Goal: Find specific fact: Find specific fact

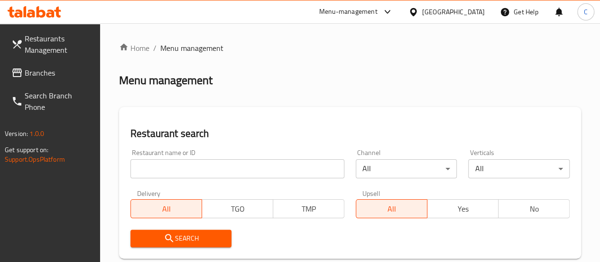
click at [168, 175] on input "search" at bounding box center [238, 168] width 214 height 19
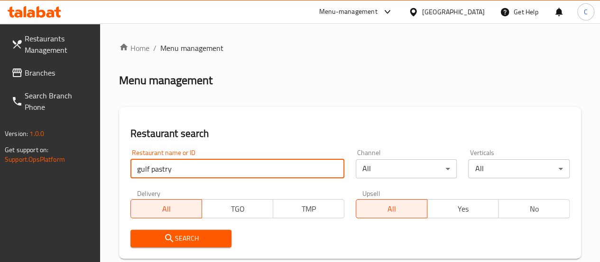
type input "gulf pastry"
click button "Search" at bounding box center [182, 238] width 102 height 18
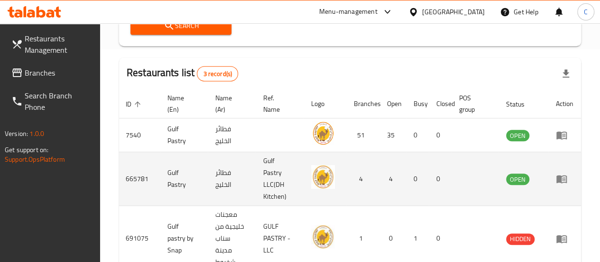
scroll to position [232, 0]
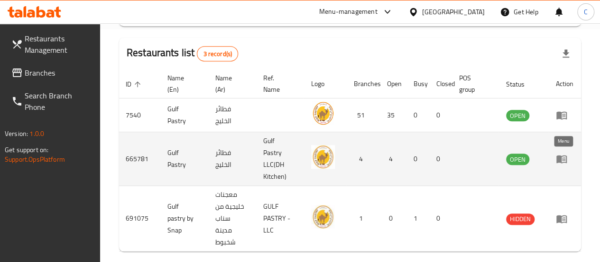
click at [560, 159] on icon "enhanced table" at bounding box center [562, 159] width 10 height 8
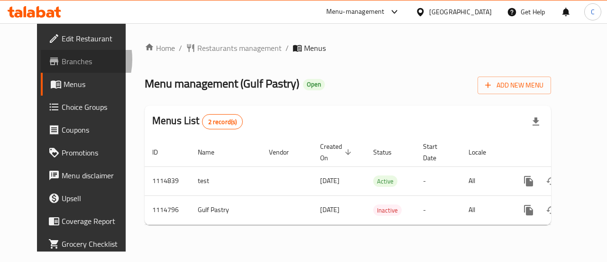
drag, startPoint x: 56, startPoint y: 66, endPoint x: 130, endPoint y: 117, distance: 89.8
click at [62, 60] on span "Branches" at bounding box center [96, 61] width 69 height 11
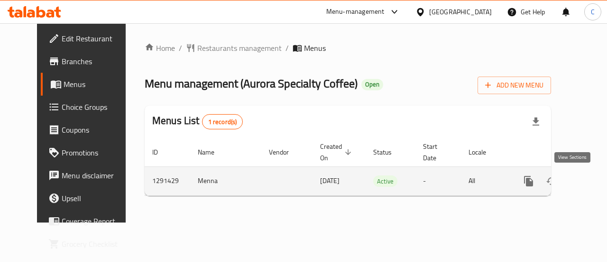
click at [592, 176] on icon "enhanced table" at bounding box center [597, 180] width 11 height 11
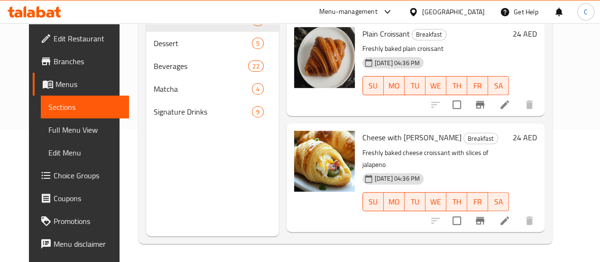
scroll to position [98, 0]
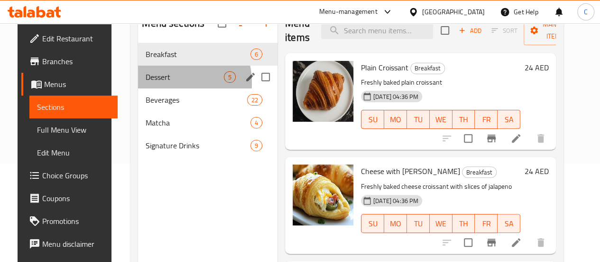
click at [151, 88] on div "Dessert 5" at bounding box center [208, 76] width 140 height 23
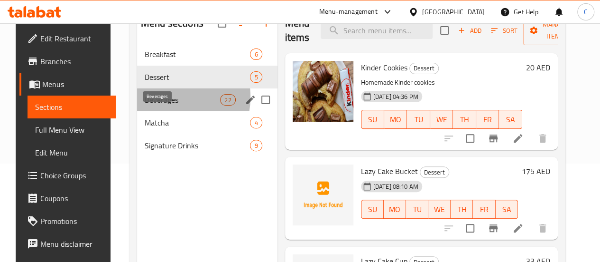
click at [154, 105] on span "Beverages" at bounding box center [182, 99] width 75 height 11
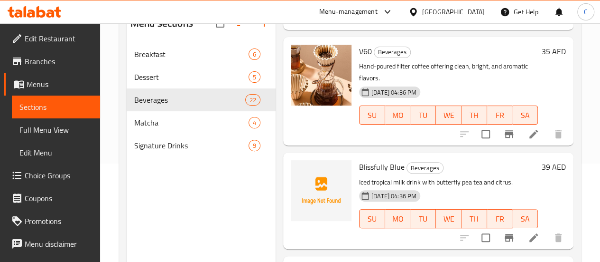
scroll to position [133, 0]
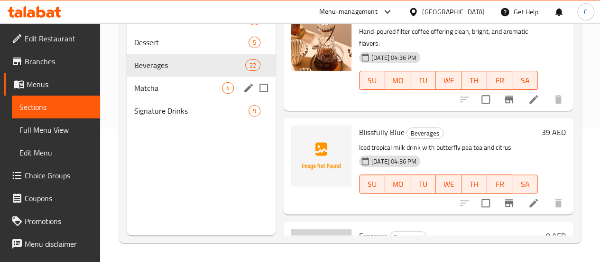
click at [161, 94] on div "Matcha 4" at bounding box center [201, 87] width 149 height 23
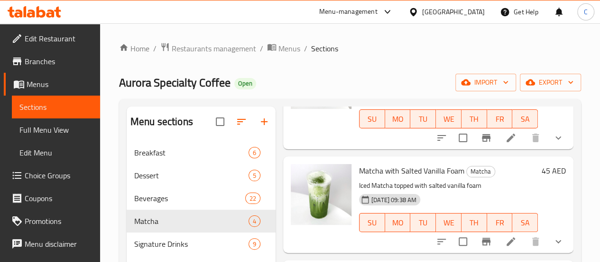
scroll to position [133, 0]
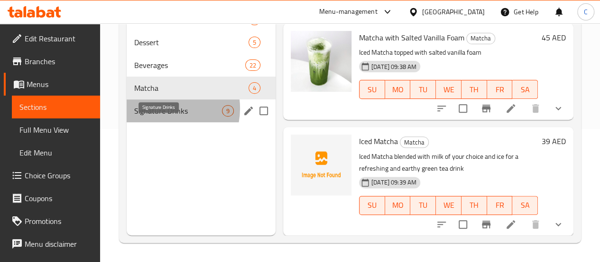
click at [163, 116] on span "Signature Drinks" at bounding box center [178, 110] width 88 height 11
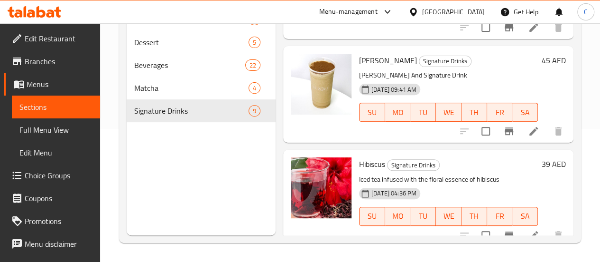
scroll to position [204, 0]
click at [48, 73] on link "Menus" at bounding box center [52, 84] width 96 height 23
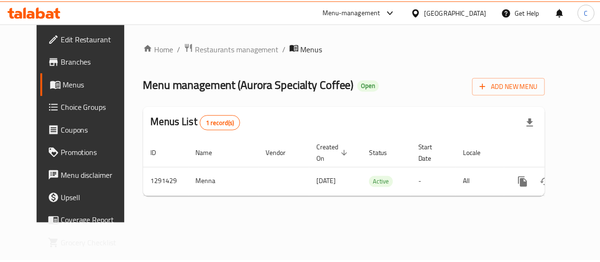
scroll to position [0, 3]
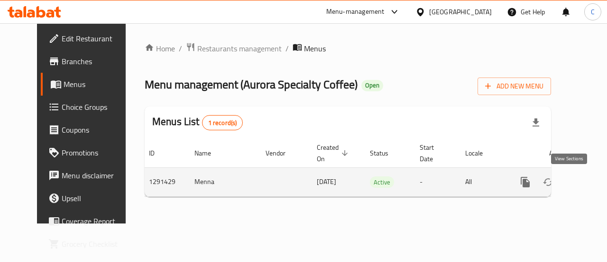
click at [589, 187] on icon "enhanced table" at bounding box center [594, 181] width 11 height 11
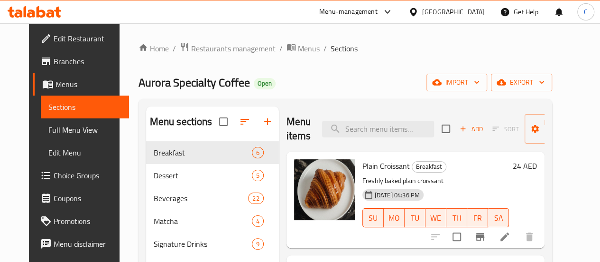
click at [66, 61] on span "Branches" at bounding box center [88, 61] width 68 height 11
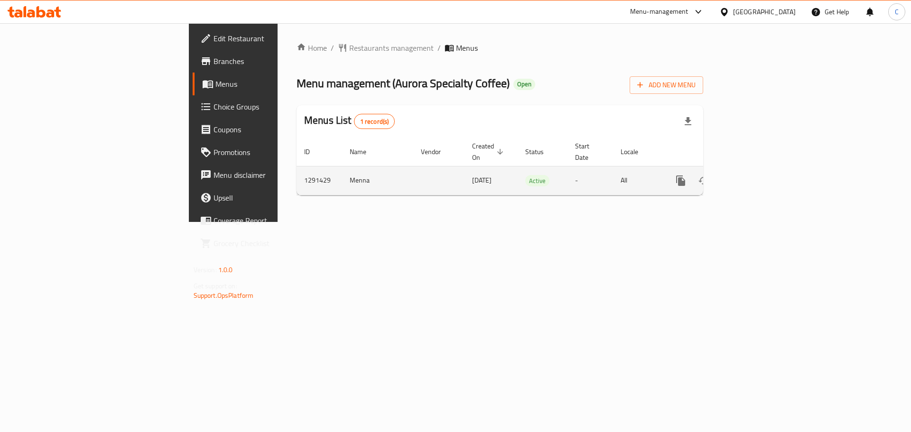
click at [755, 175] on icon "enhanced table" at bounding box center [749, 180] width 11 height 11
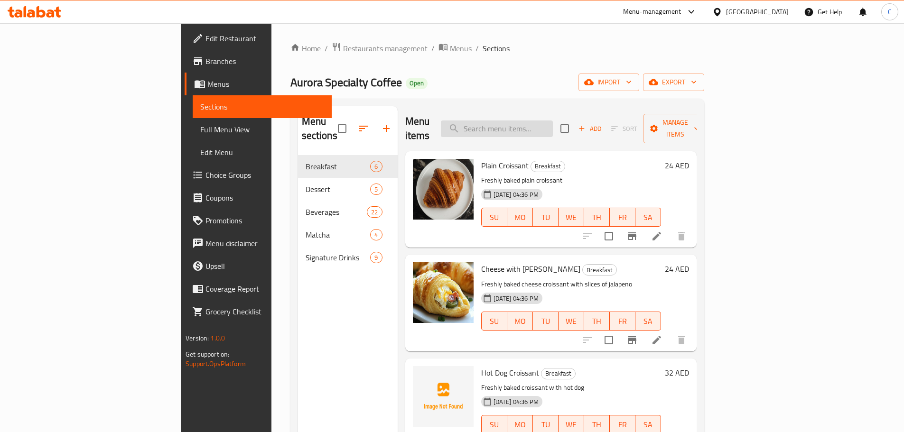
click at [553, 121] on input "search" at bounding box center [497, 129] width 112 height 17
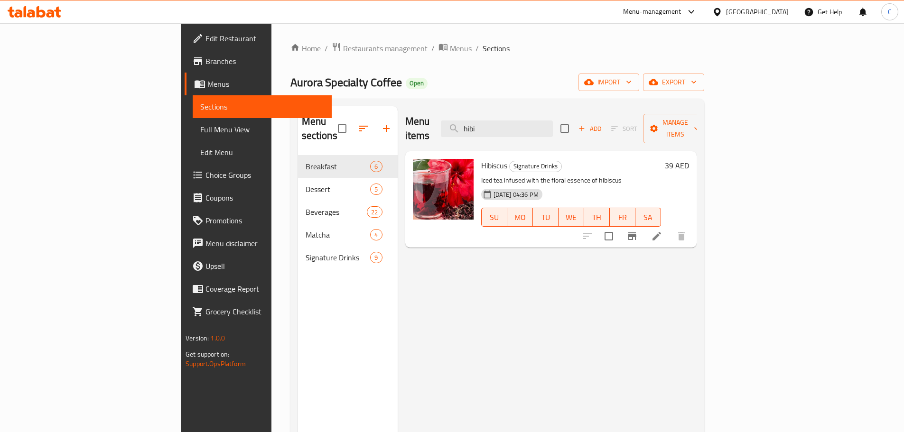
type input "hibi"
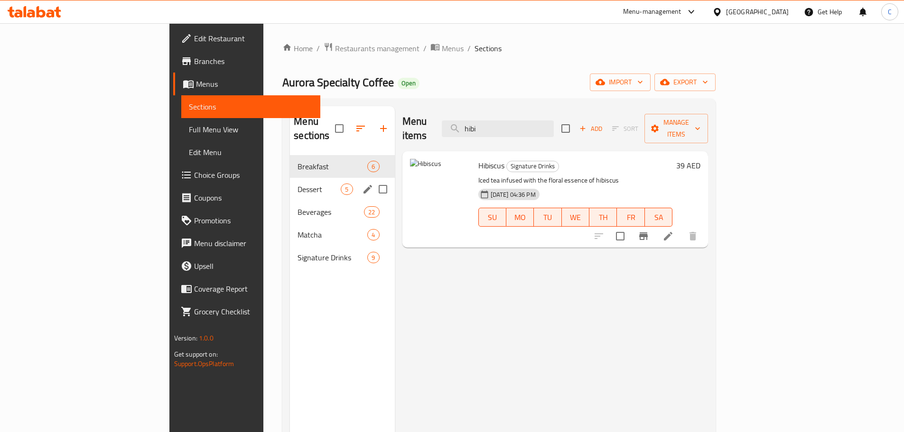
drag, startPoint x: 223, startPoint y: 173, endPoint x: 242, endPoint y: 177, distance: 18.9
click at [298, 184] on span "Dessert" at bounding box center [319, 189] width 43 height 11
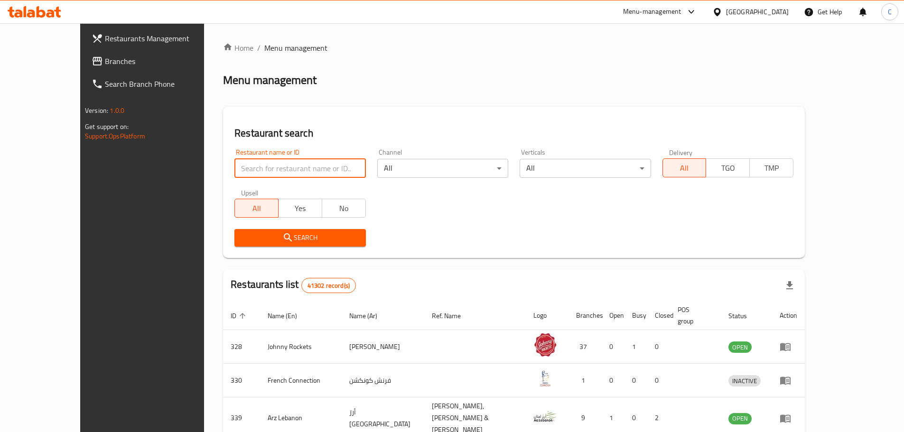
click at [267, 173] on input "search" at bounding box center [299, 168] width 131 height 19
type input "ihealthy"
click button "Search" at bounding box center [299, 238] width 131 height 18
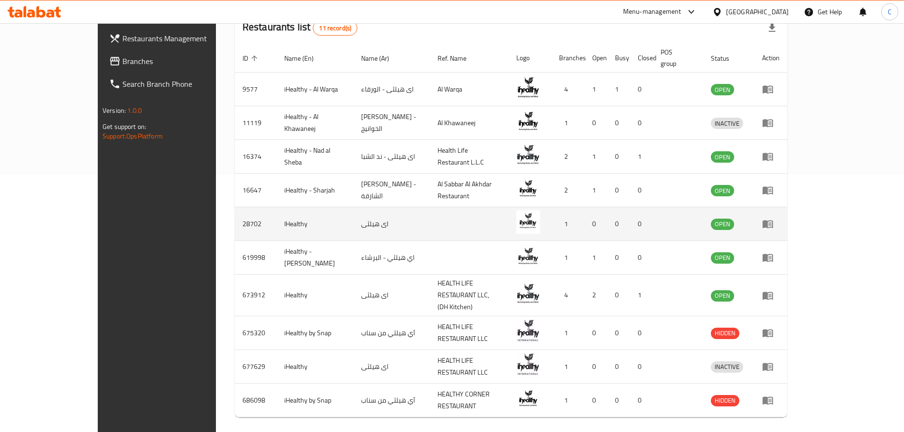
scroll to position [260, 0]
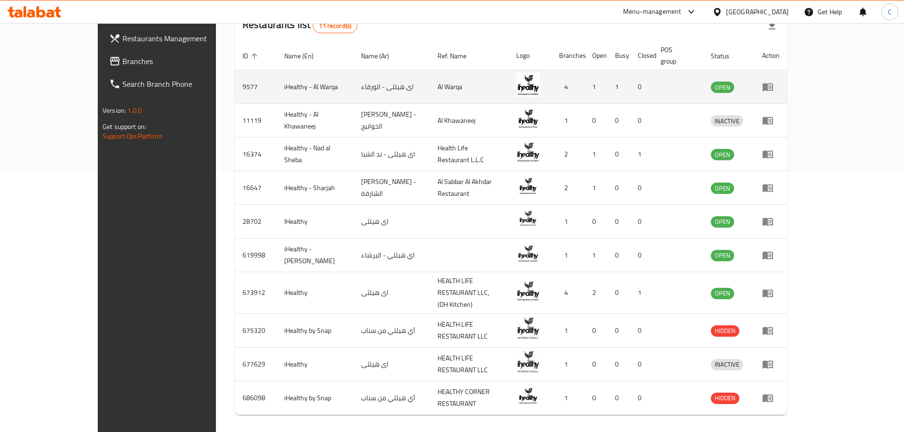
click at [235, 75] on td "9577" at bounding box center [256, 87] width 42 height 34
copy td "9577"
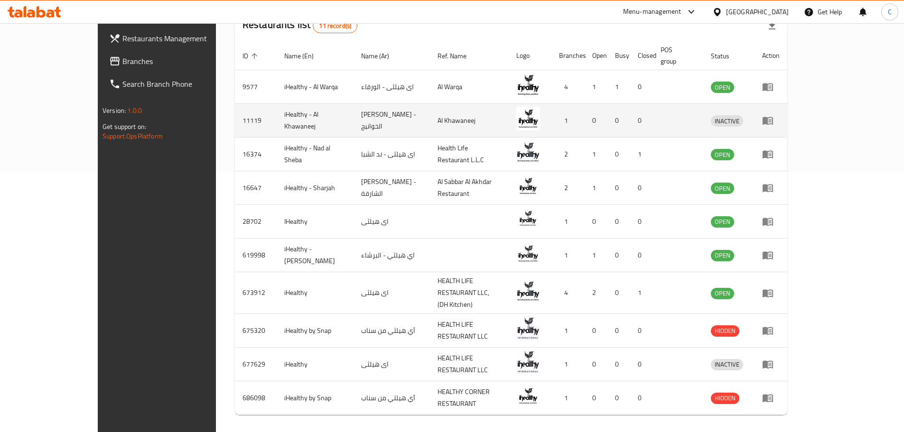
click at [235, 108] on td "11119" at bounding box center [256, 121] width 42 height 34
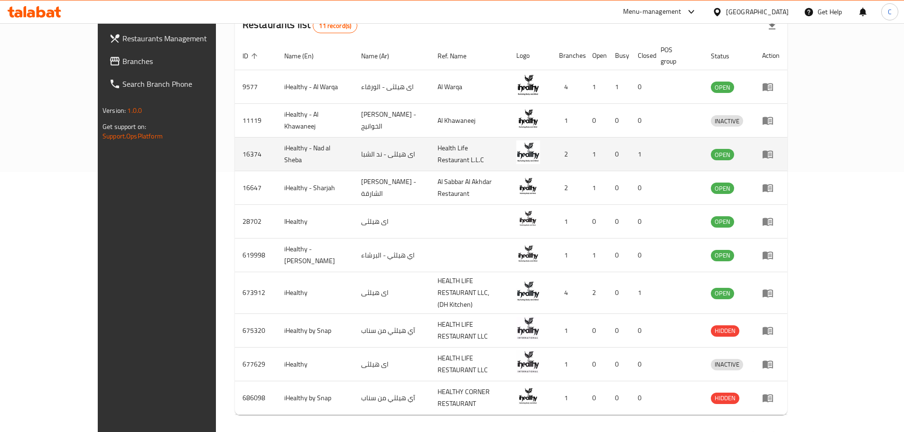
click at [235, 142] on td "16374" at bounding box center [256, 155] width 42 height 34
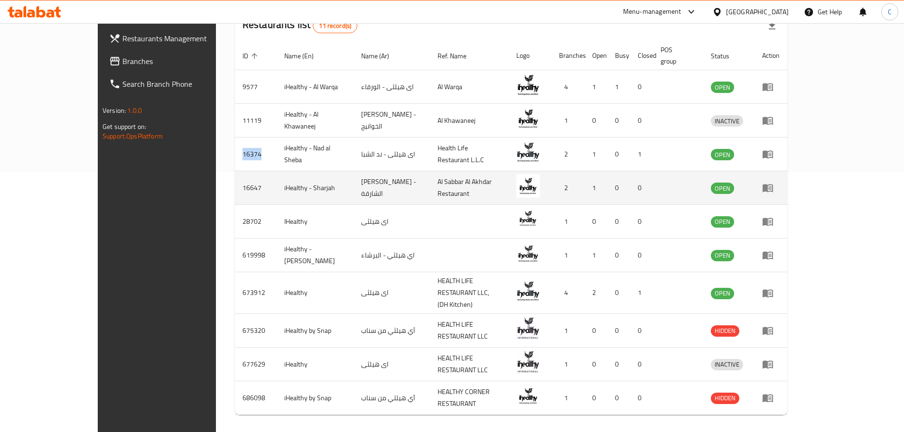
copy td "16374"
click at [235, 174] on td "16647" at bounding box center [256, 188] width 42 height 34
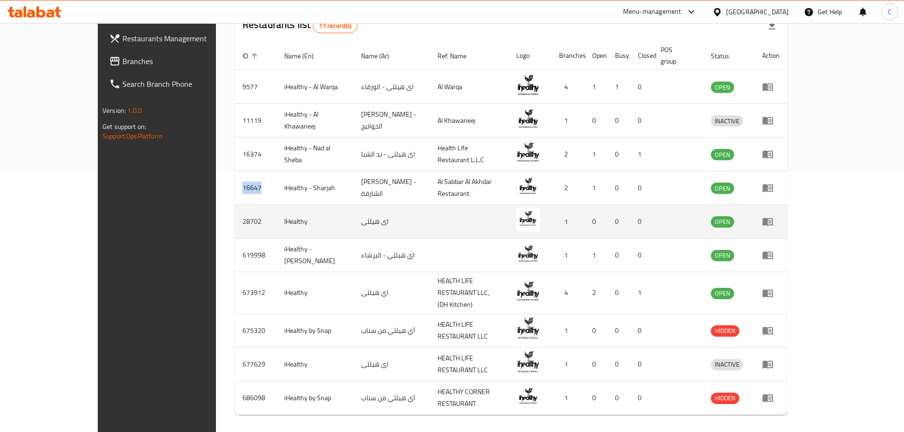
copy td "16647"
click at [235, 209] on td "28702" at bounding box center [256, 222] width 42 height 34
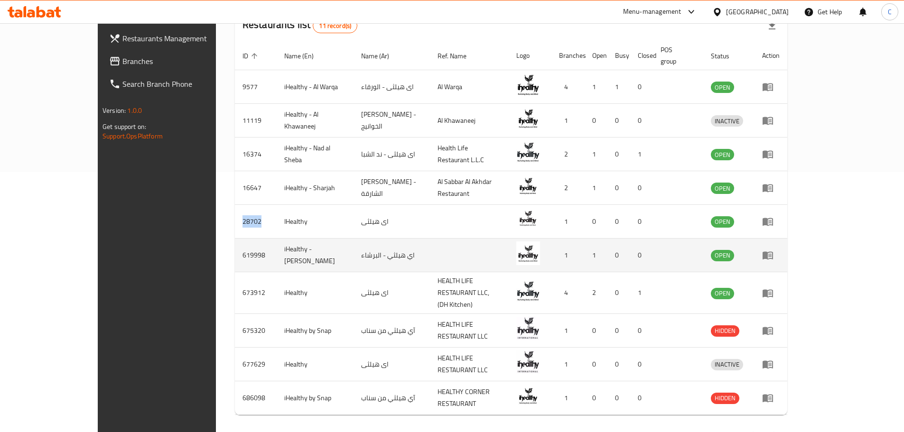
copy td "28702"
click at [235, 247] on td "619998" at bounding box center [256, 256] width 42 height 34
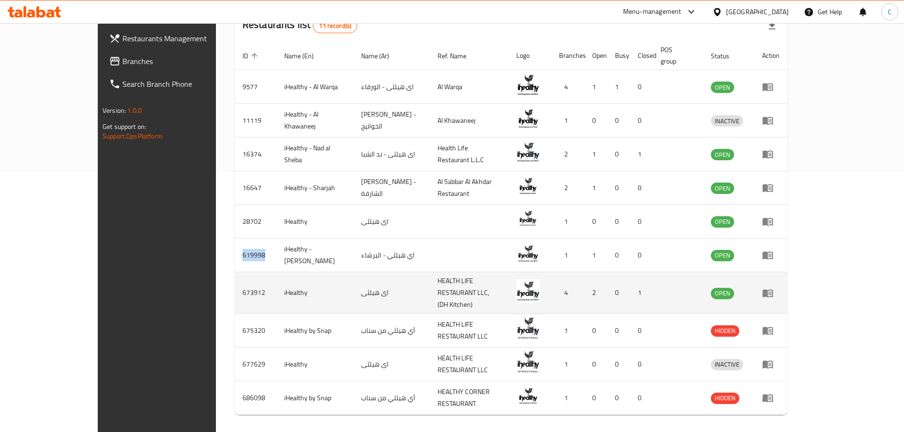
copy td "619998"
click at [235, 261] on td "673912" at bounding box center [256, 293] width 42 height 42
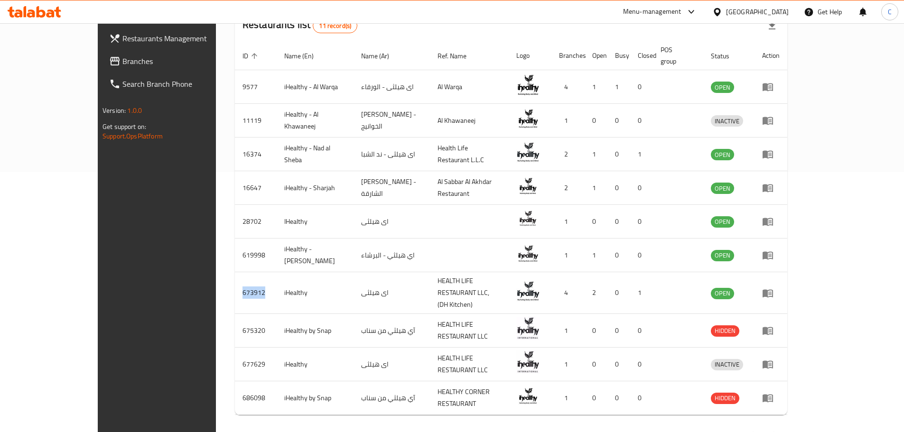
copy td "673912"
click at [600, 261] on button "Next page" at bounding box center [775, 435] width 23 height 23
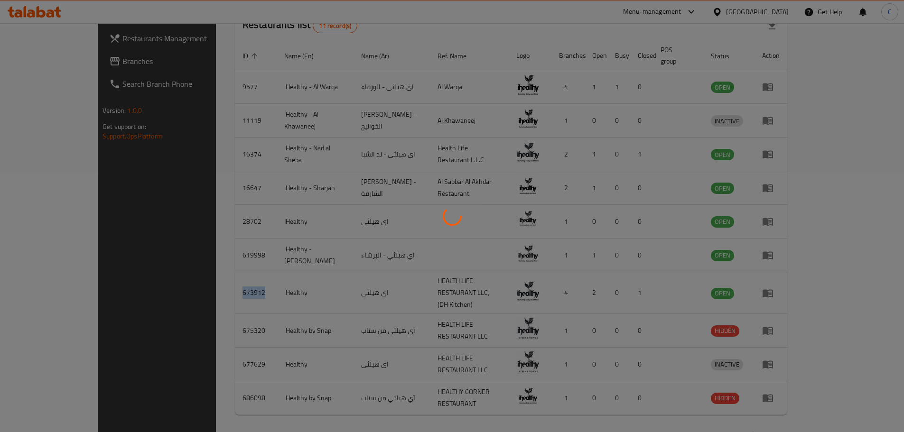
scroll to position [0, 0]
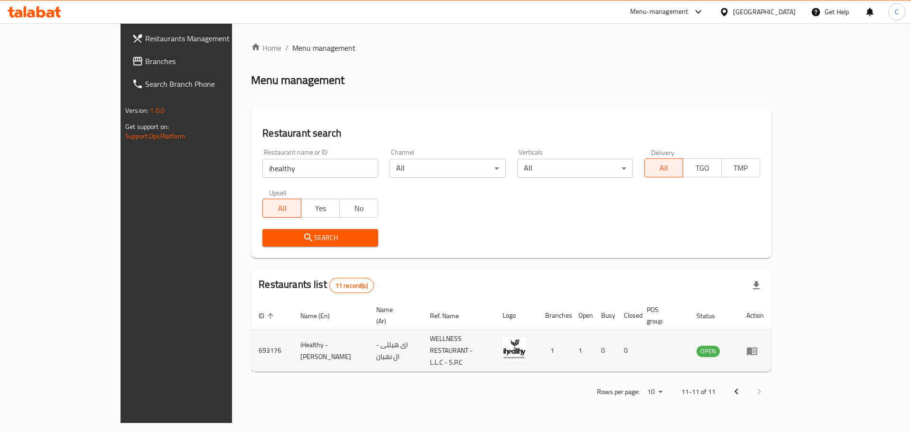
click at [251, 261] on td "693176" at bounding box center [272, 351] width 42 height 42
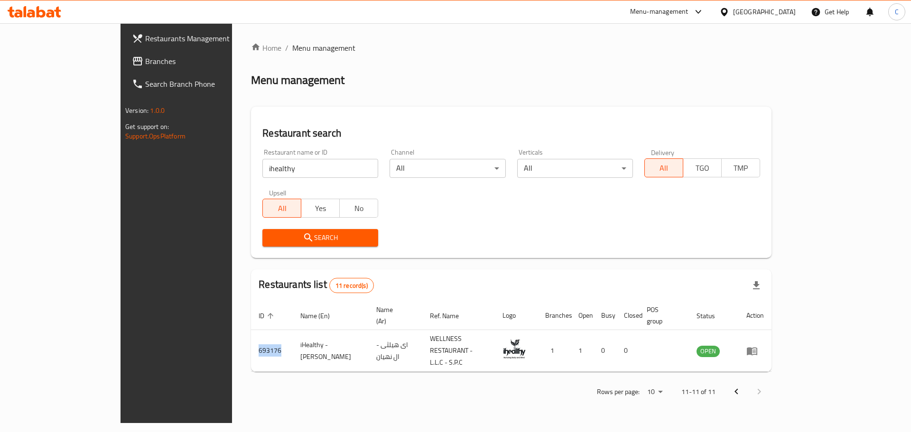
copy td "693176"
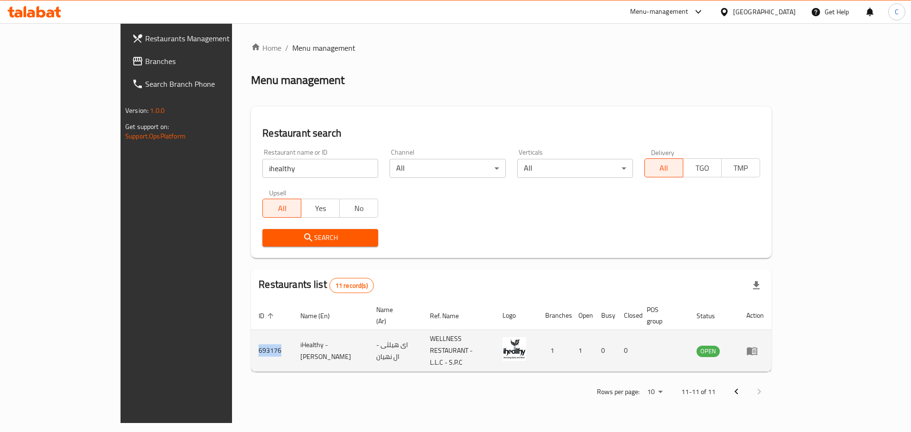
click at [251, 261] on td "693176" at bounding box center [272, 351] width 42 height 42
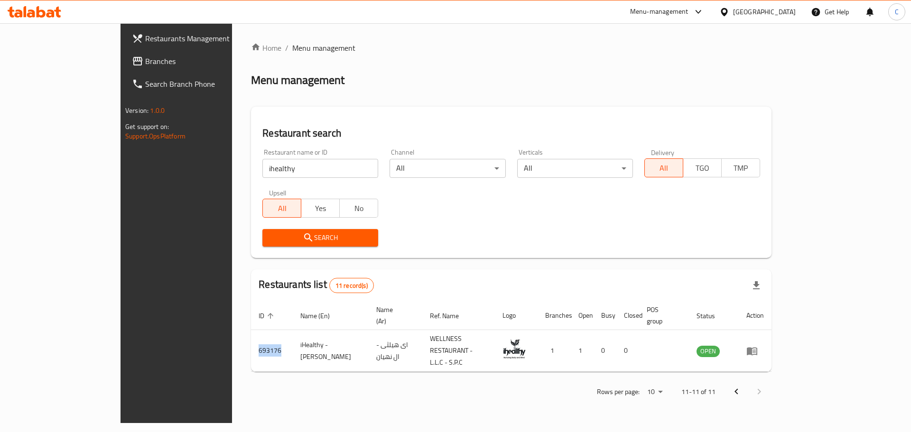
copy td "693176"
click at [600, 261] on icon "Previous page" at bounding box center [736, 391] width 11 height 11
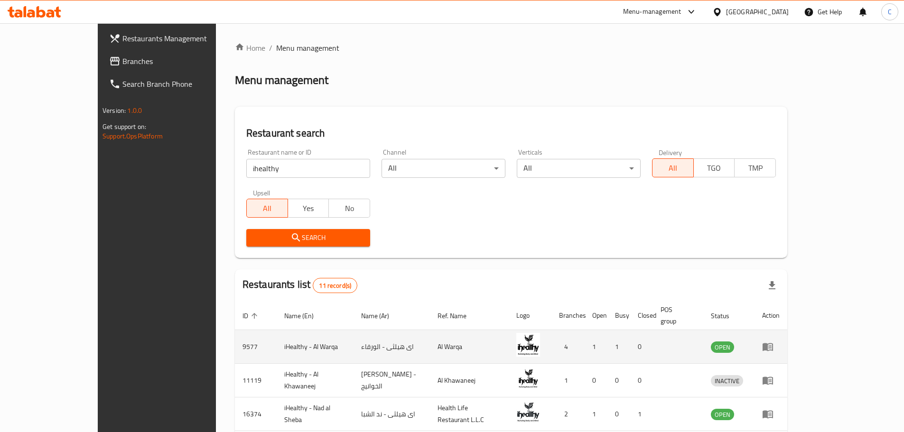
click at [235, 261] on td "9577" at bounding box center [256, 347] width 42 height 34
copy td "9577"
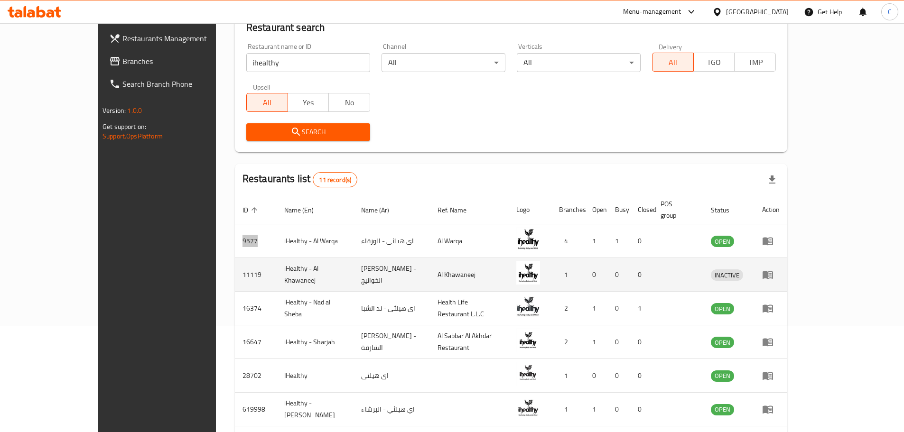
scroll to position [142, 0]
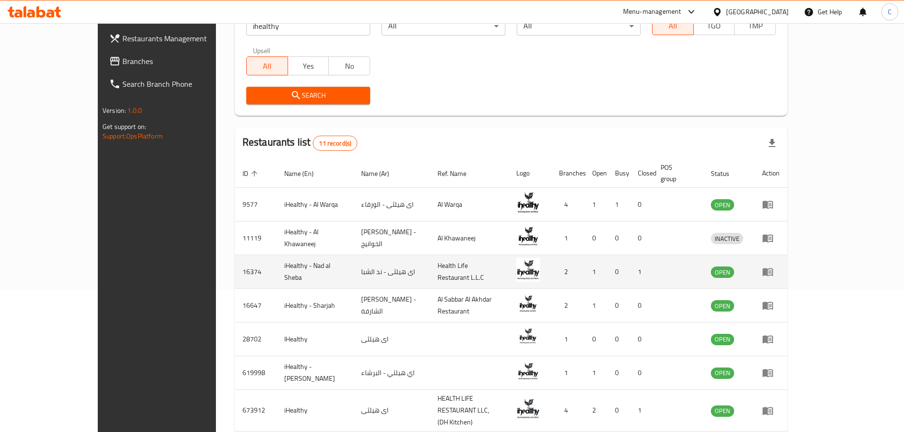
click at [235, 258] on td "16374" at bounding box center [256, 272] width 42 height 34
copy td "16374"
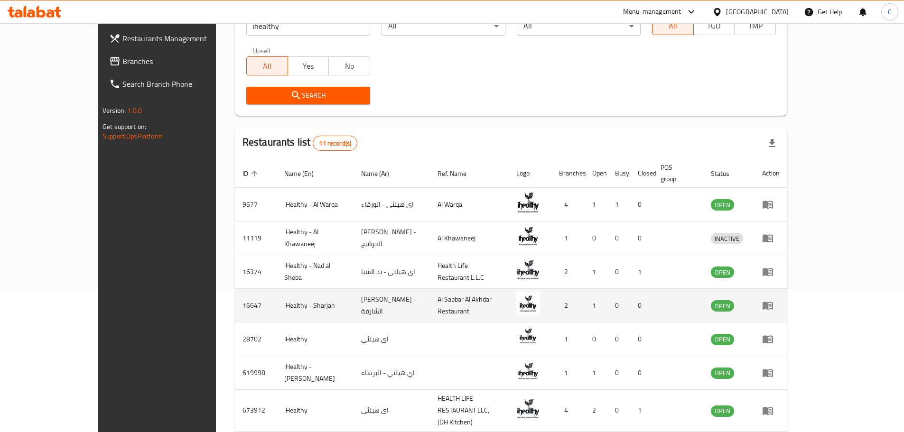
click at [235, 261] on td "16647" at bounding box center [256, 306] width 42 height 34
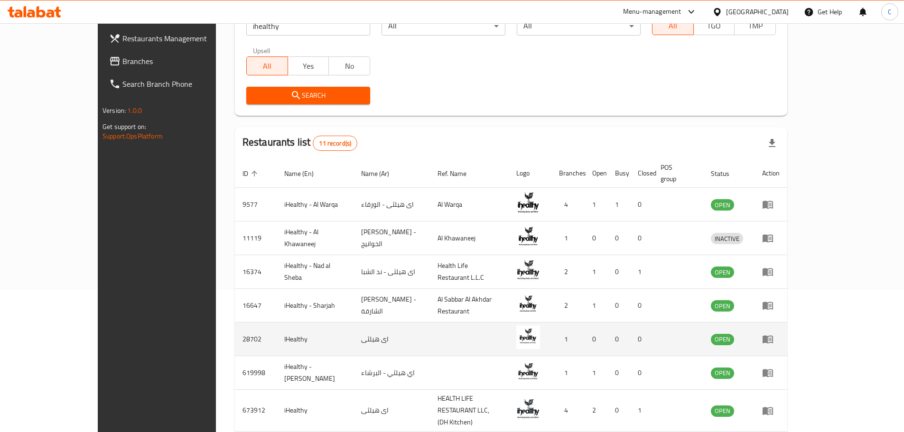
click at [235, 261] on td "28702" at bounding box center [256, 340] width 42 height 34
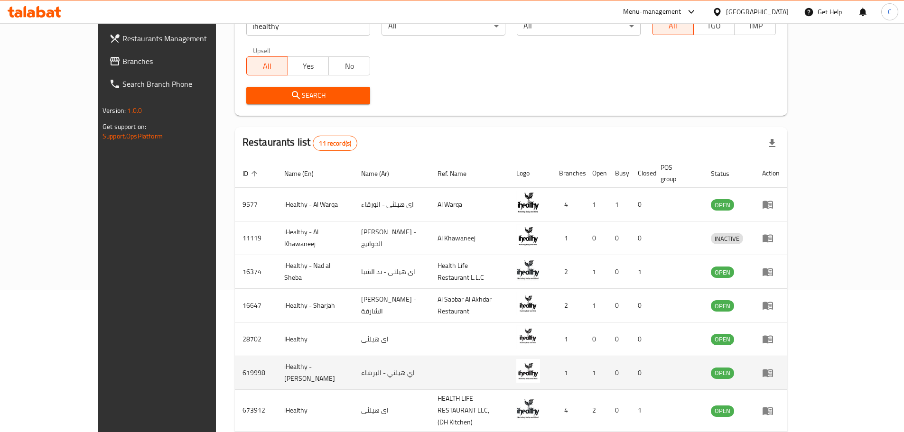
click at [235, 261] on td "619998" at bounding box center [256, 373] width 42 height 34
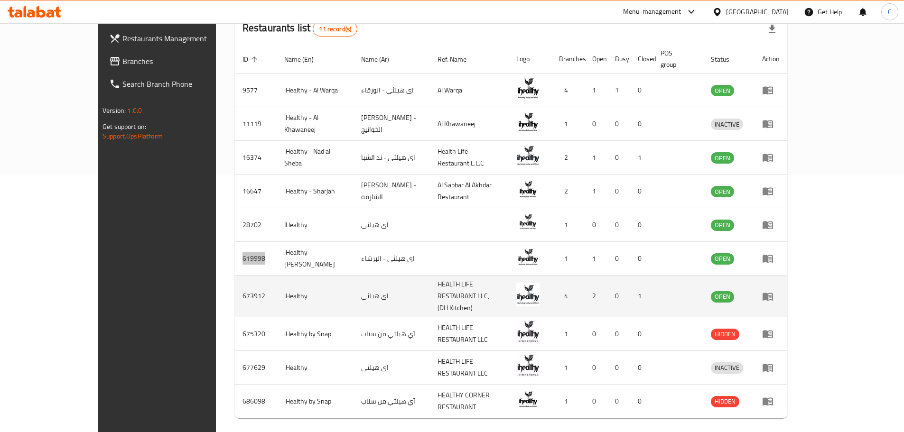
scroll to position [276, 0]
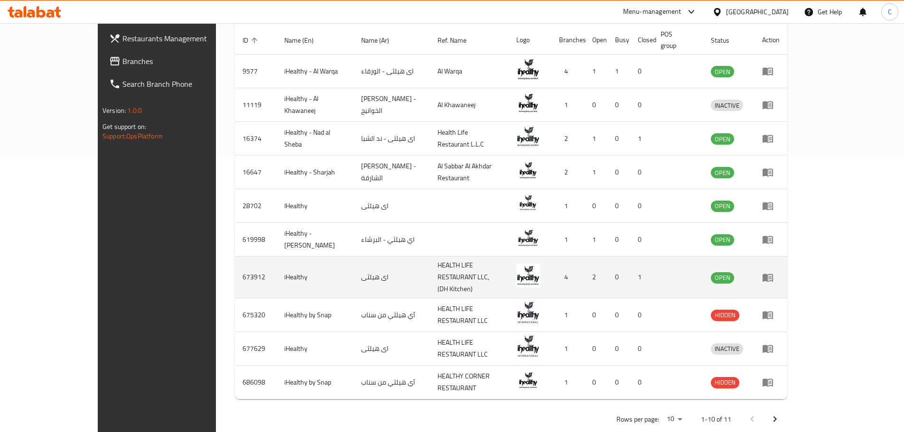
click at [235, 261] on td "673912" at bounding box center [256, 278] width 42 height 42
